Goal: Check status

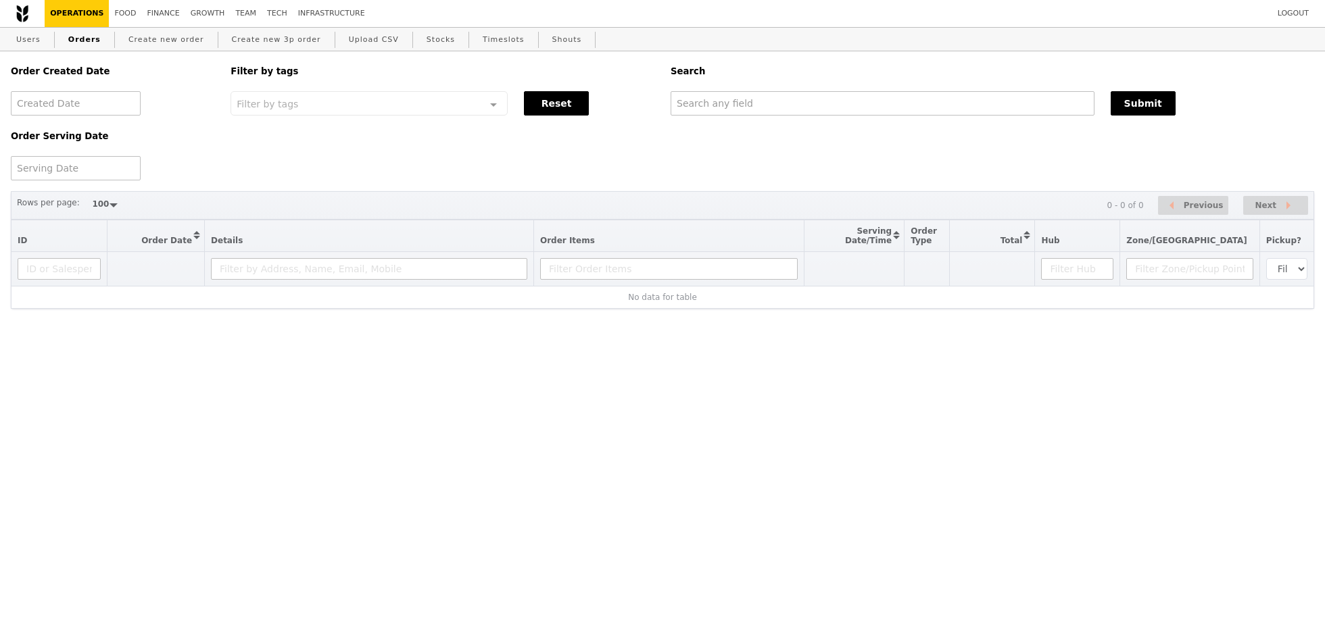
select select "100"
click at [797, 99] on input "text" at bounding box center [882, 103] width 424 height 24
type input "GA3273286"
